Goal: Find contact information: Find contact information

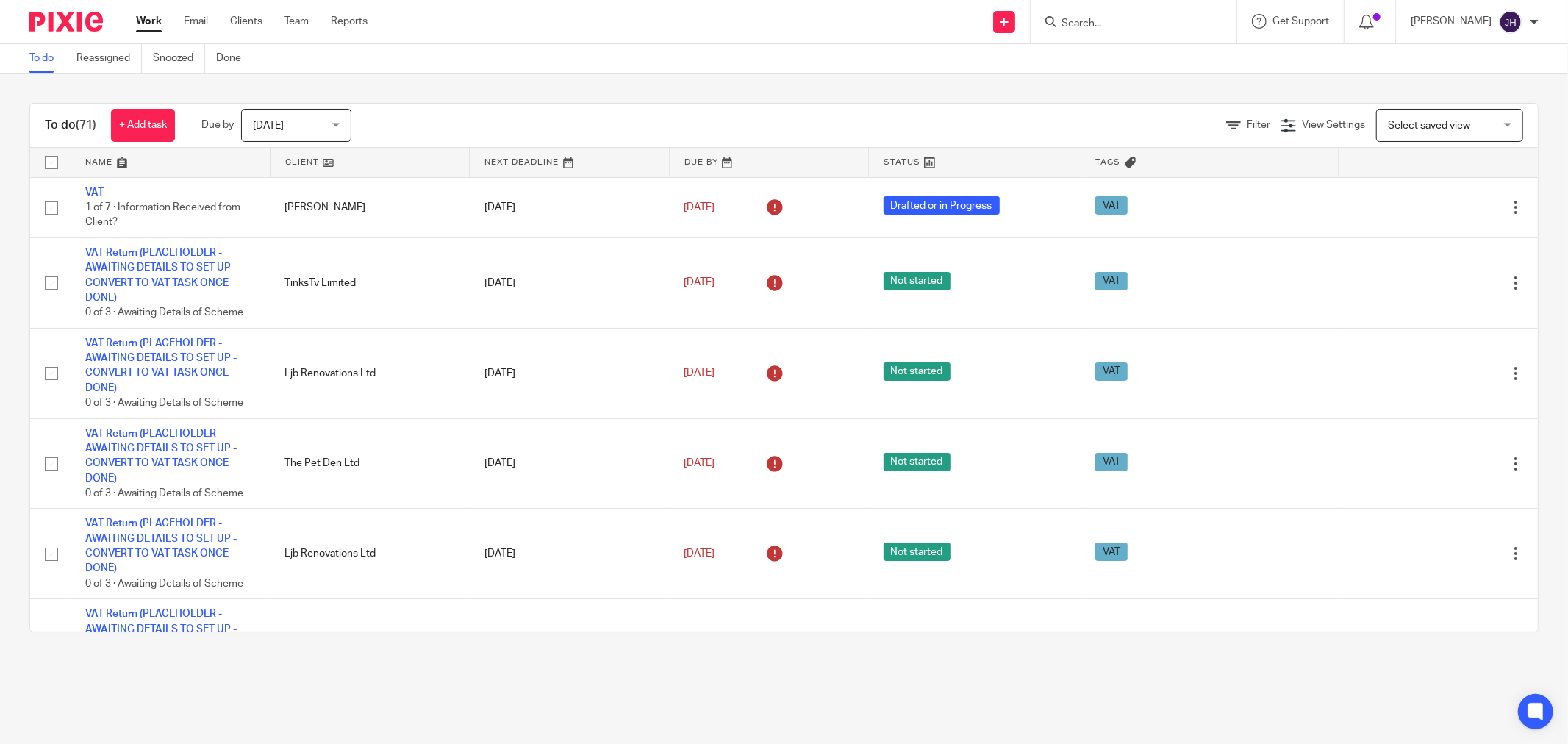
click at [1163, 13] on form at bounding box center [1138, 21] width 156 height 19
click at [1113, 19] on input "Search" at bounding box center [1126, 24] width 133 height 13
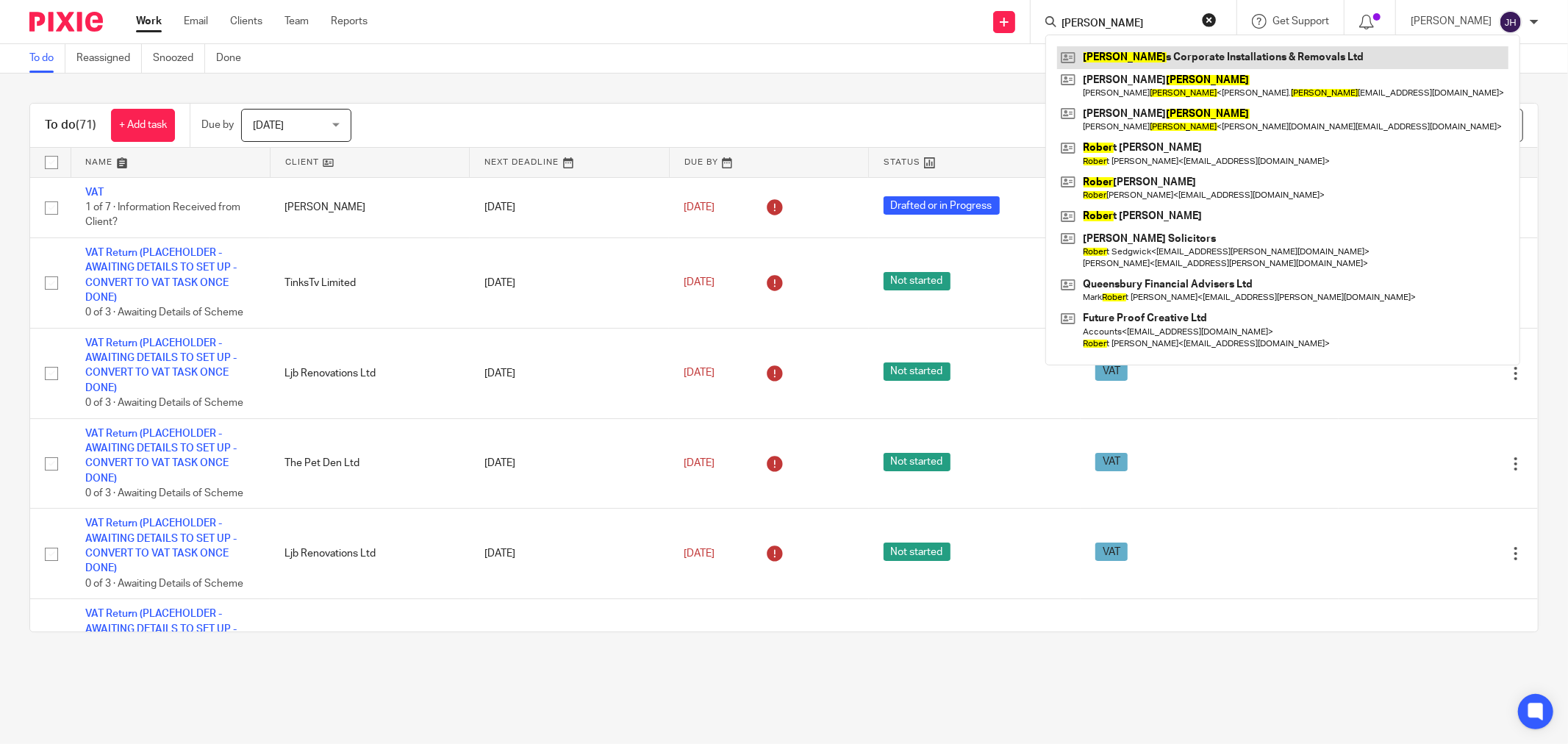
type input "robey"
click at [1150, 52] on link at bounding box center [1282, 57] width 451 height 22
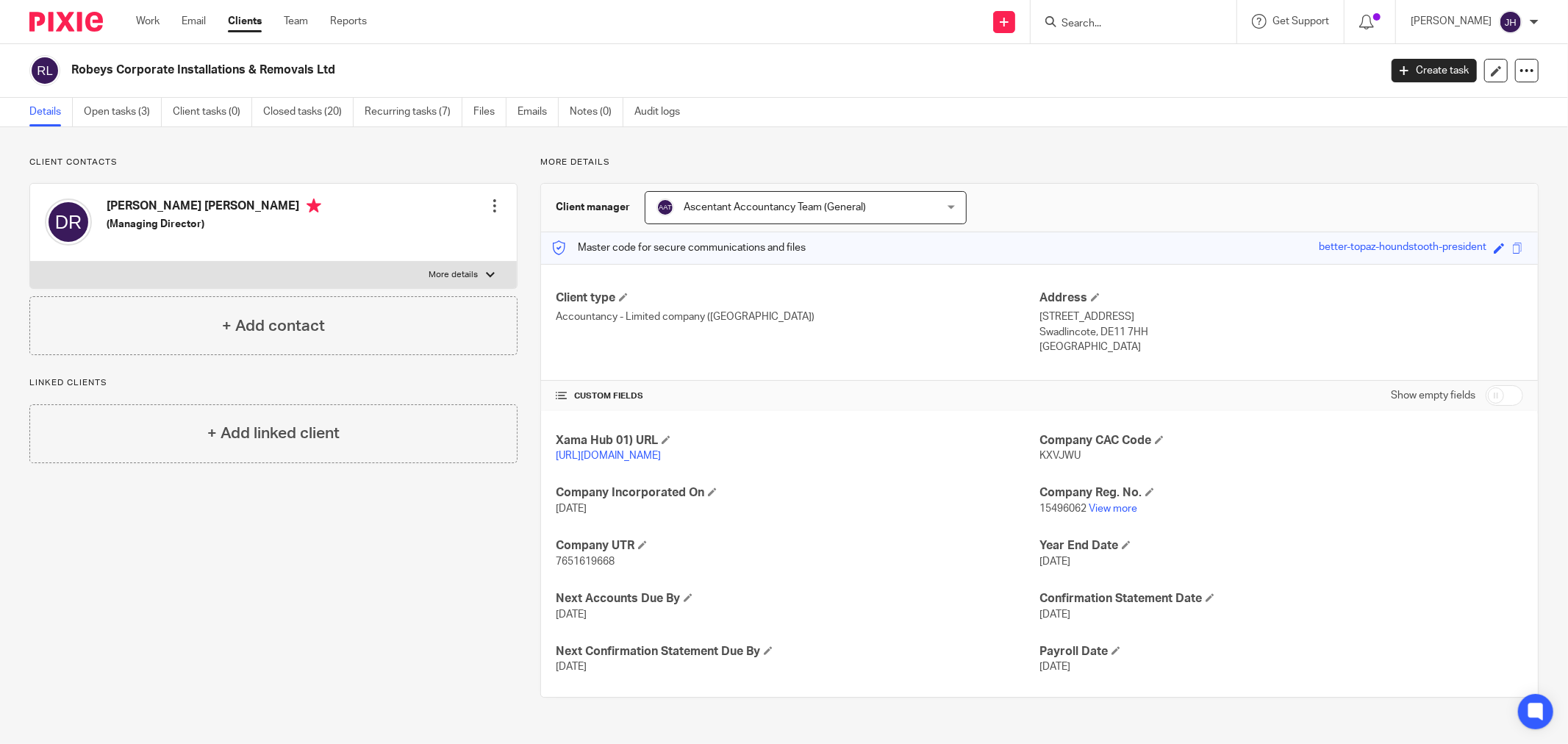
click at [1089, 15] on form at bounding box center [1138, 21] width 156 height 19
click at [1097, 24] on input "Search" at bounding box center [1126, 24] width 133 height 13
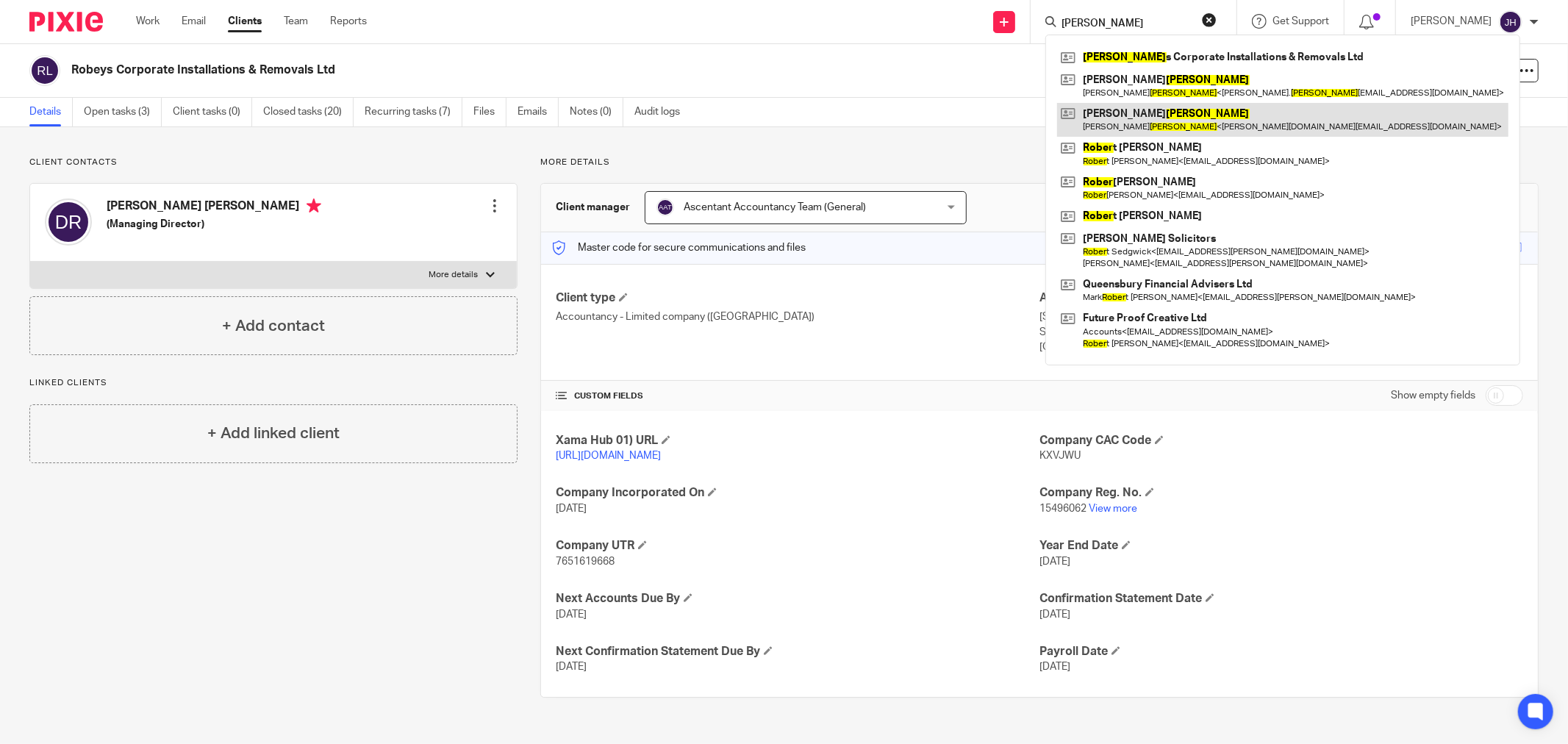
type input "[PERSON_NAME]"
click at [1276, 118] on link at bounding box center [1282, 119] width 451 height 34
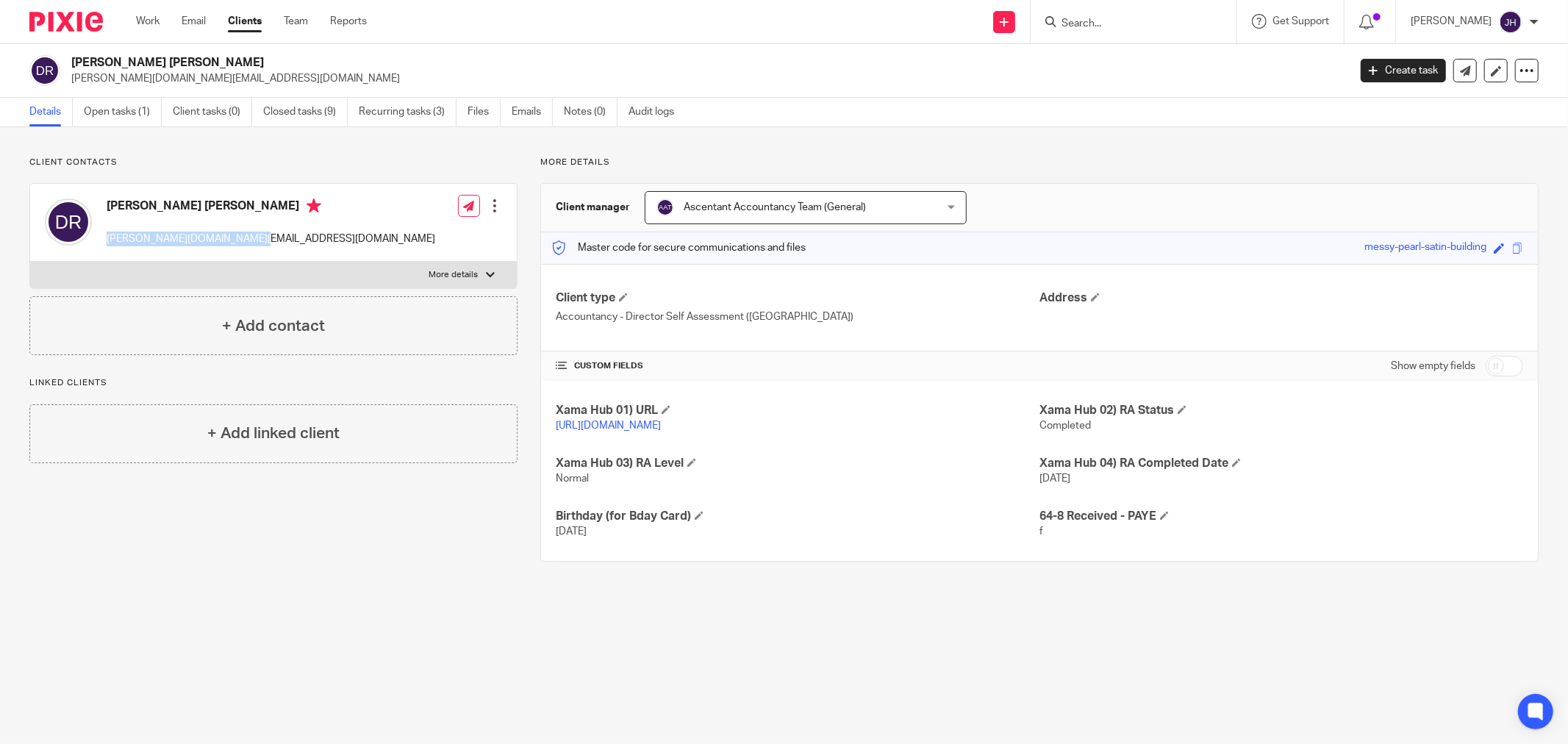
drag, startPoint x: 230, startPoint y: 244, endPoint x: 108, endPoint y: 240, distance: 122.1
click at [108, 240] on p "[PERSON_NAME][DOMAIN_NAME][EMAIL_ADDRESS][DOMAIN_NAME]" at bounding box center [271, 239] width 329 height 15
copy p "[PERSON_NAME][DOMAIN_NAME][EMAIL_ADDRESS][DOMAIN_NAME]"
click at [396, 569] on div "Client contacts [PERSON_NAME] James Robey [DOMAIN_NAME][EMAIL_ADDRESS][DOMAIN_N…" at bounding box center [784, 359] width 1568 height 464
click at [596, 623] on main "[PERSON_NAME] James Robey [DOMAIN_NAME][EMAIL_ADDRESS][DOMAIN_NAME] Create task…" at bounding box center [784, 372] width 1568 height 744
